Goal: Use online tool/utility: Utilize a website feature to perform a specific function

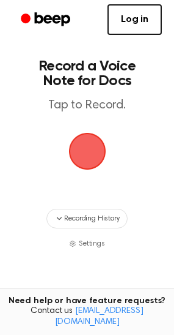
click at [88, 146] on span "button" at bounding box center [87, 151] width 37 height 37
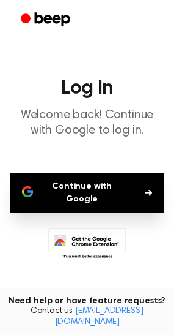
click at [96, 185] on button "Continue with Google" at bounding box center [87, 193] width 155 height 40
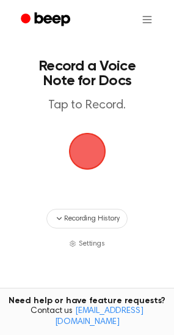
click at [87, 143] on span "button" at bounding box center [87, 151] width 37 height 37
click at [91, 154] on span "button" at bounding box center [87, 151] width 34 height 34
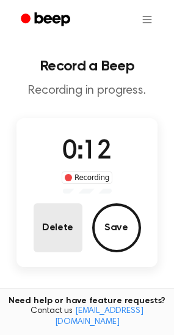
click at [73, 222] on button "Delete" at bounding box center [58, 227] width 49 height 49
